Goal: Task Accomplishment & Management: Use online tool/utility

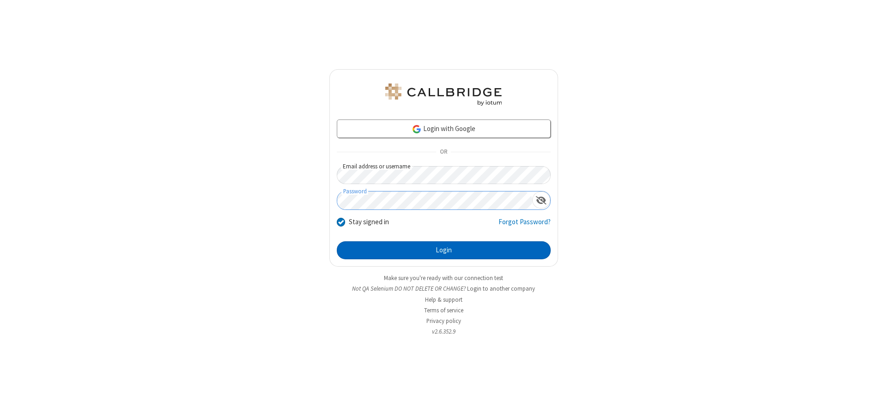
click at [443, 250] on button "Login" at bounding box center [444, 251] width 214 height 18
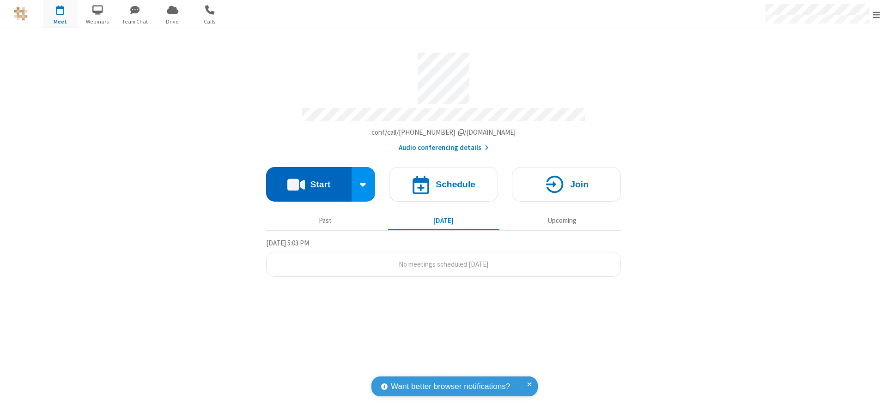
click at [309, 181] on button "Start" at bounding box center [308, 184] width 85 height 35
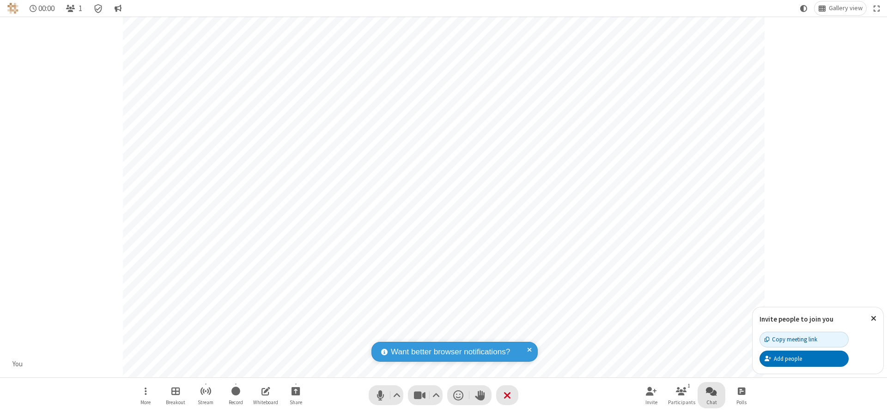
click at [711, 391] on span "Open chat" at bounding box center [711, 392] width 11 height 12
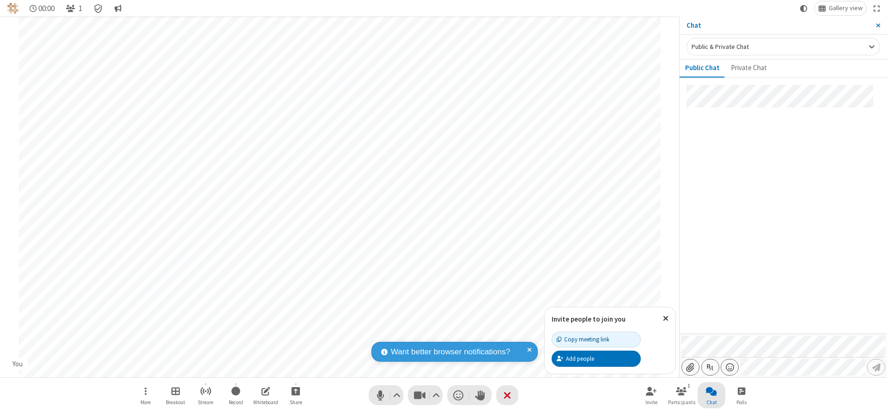
type input "C:\fakepath\doc_test.docx"
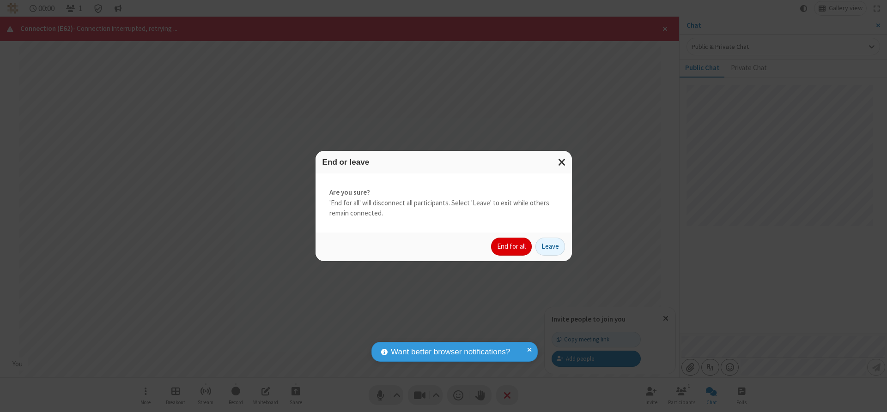
click at [512, 247] on button "End for all" at bounding box center [511, 247] width 41 height 18
